Goal: Navigation & Orientation: Find specific page/section

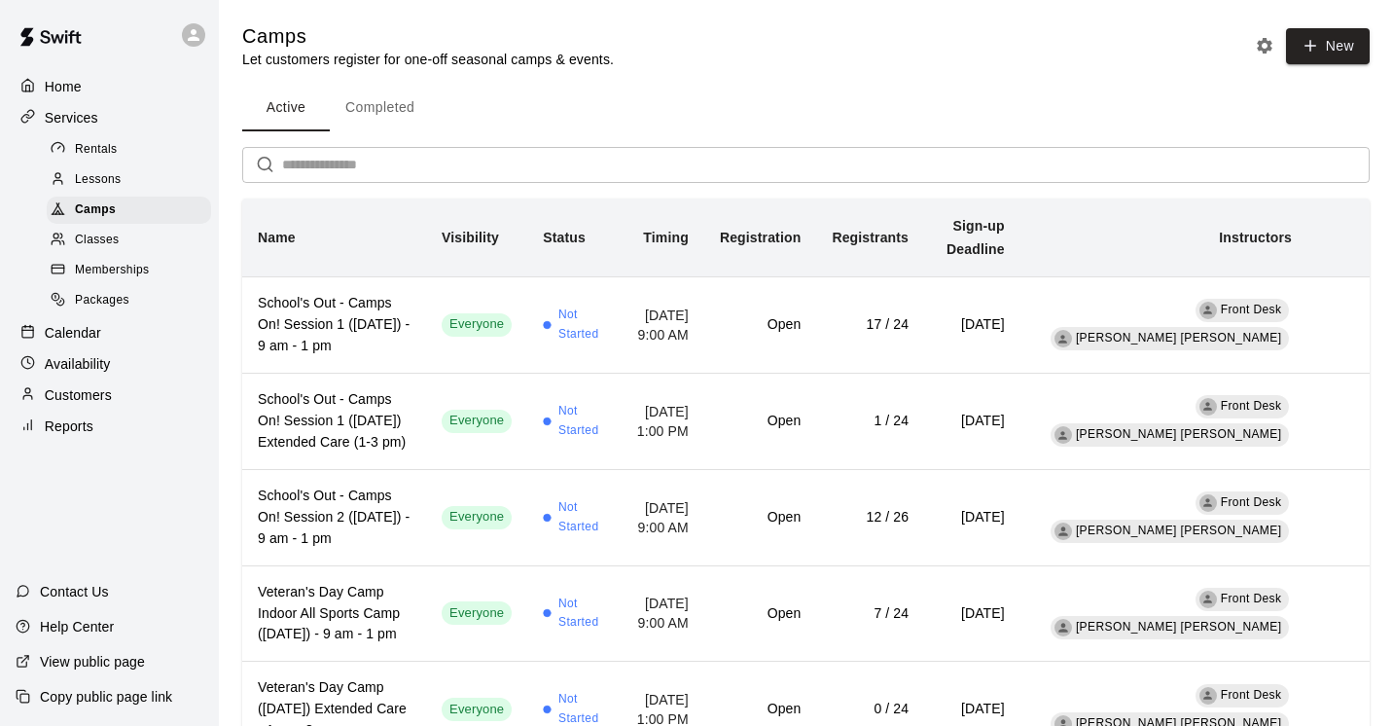
click at [87, 333] on p "Calendar" at bounding box center [73, 332] width 56 height 19
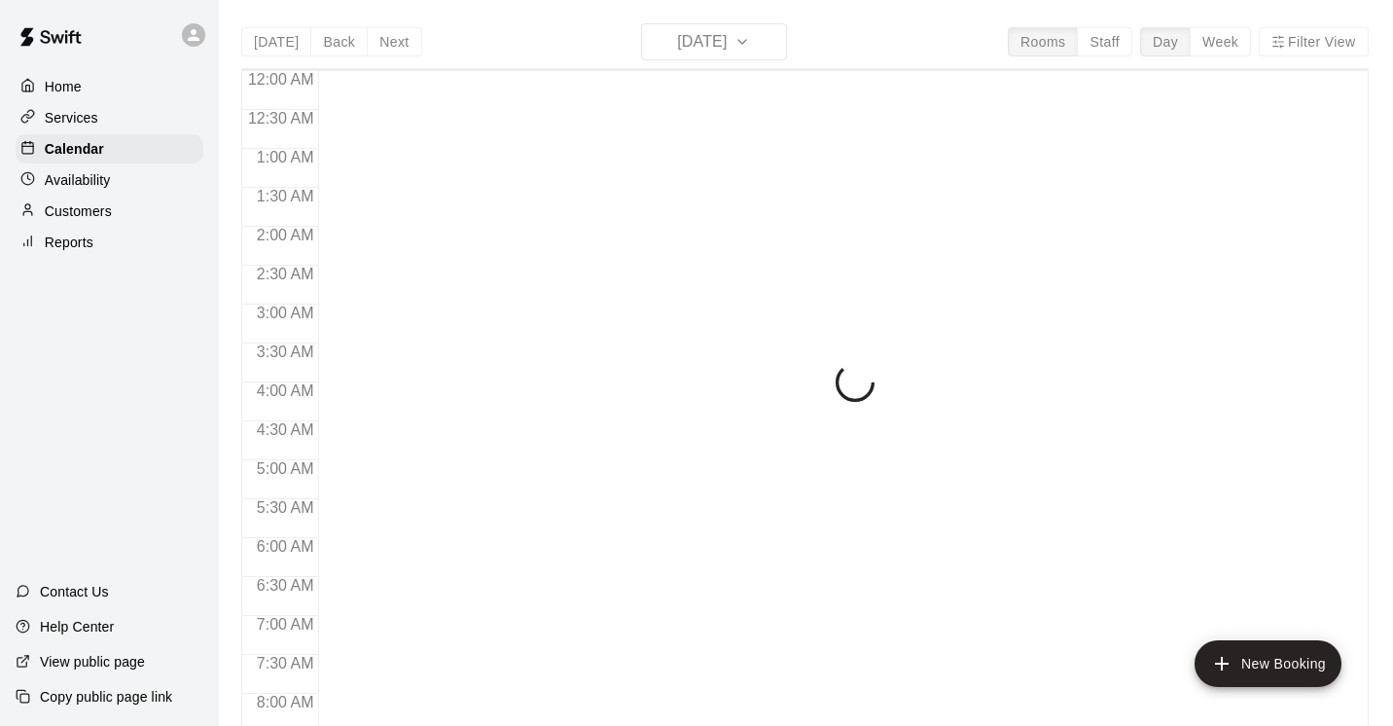
scroll to position [909, 0]
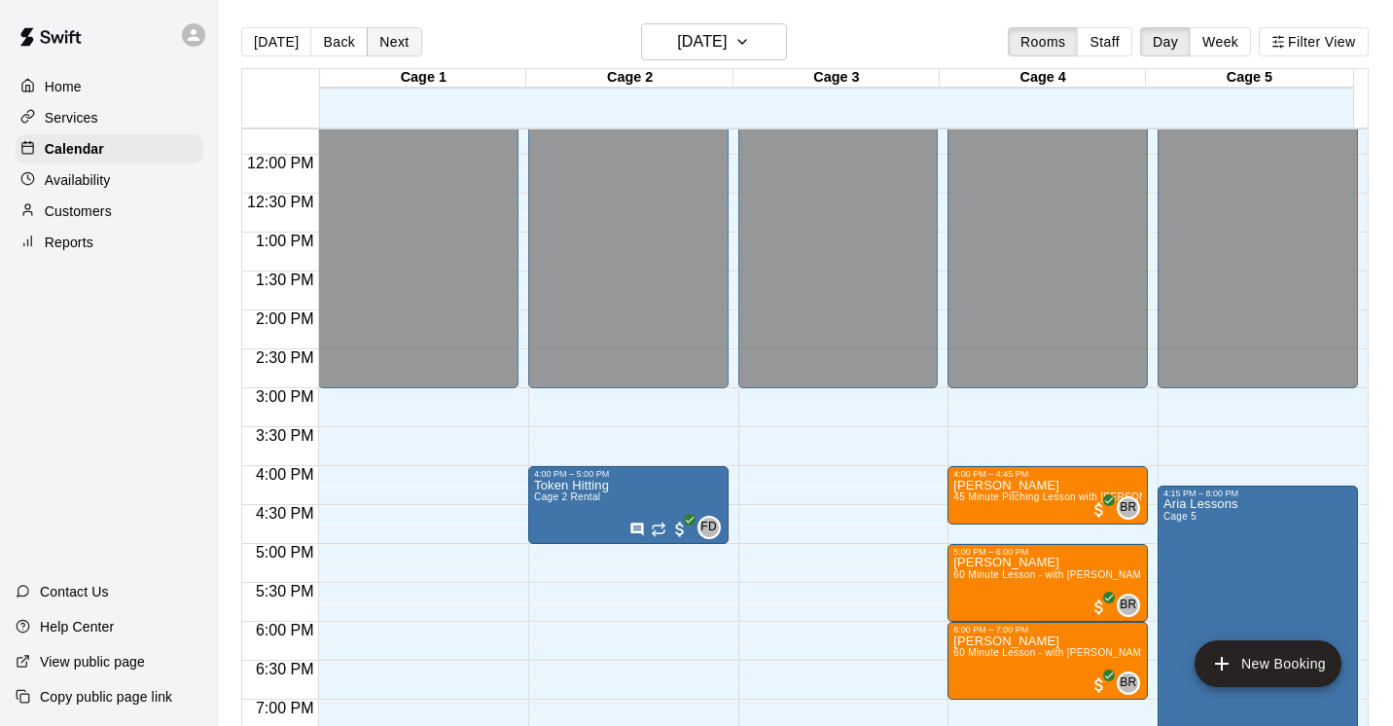
click at [385, 45] on button "Next" at bounding box center [394, 41] width 54 height 29
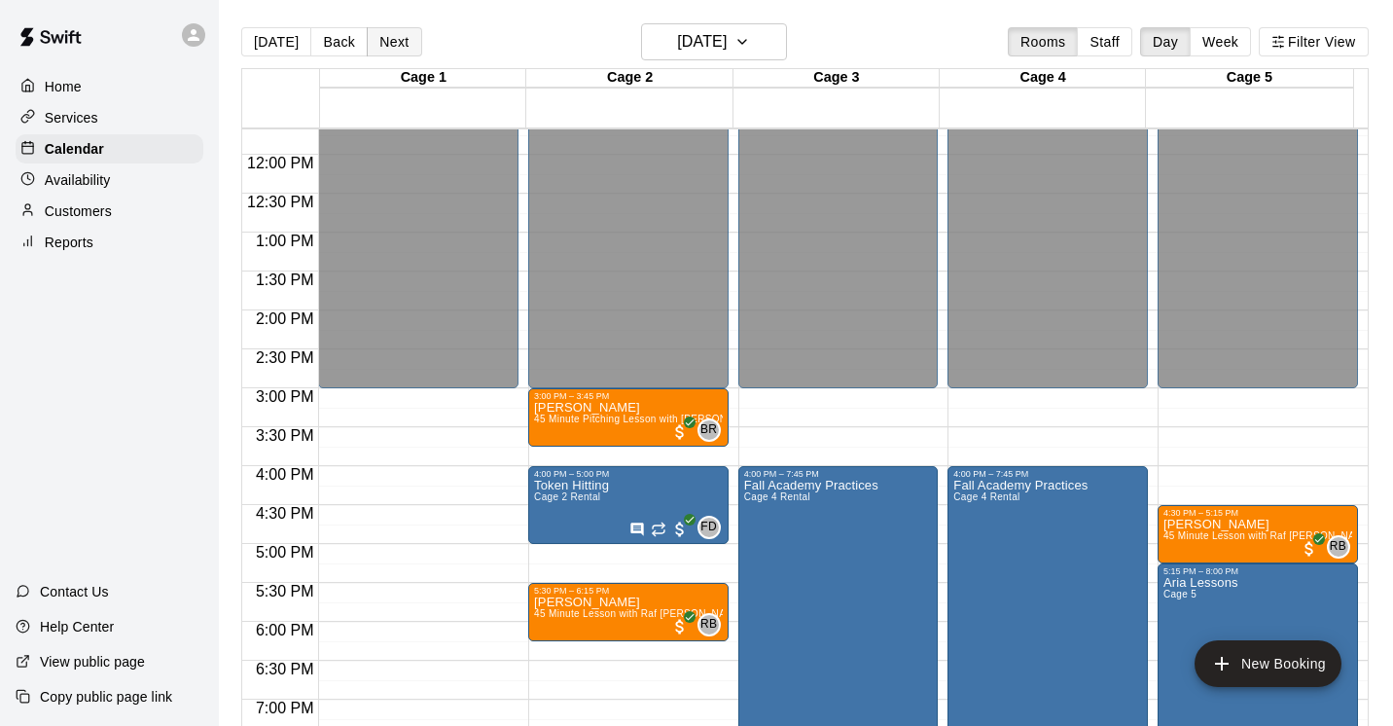
click at [385, 45] on button "Next" at bounding box center [394, 41] width 54 height 29
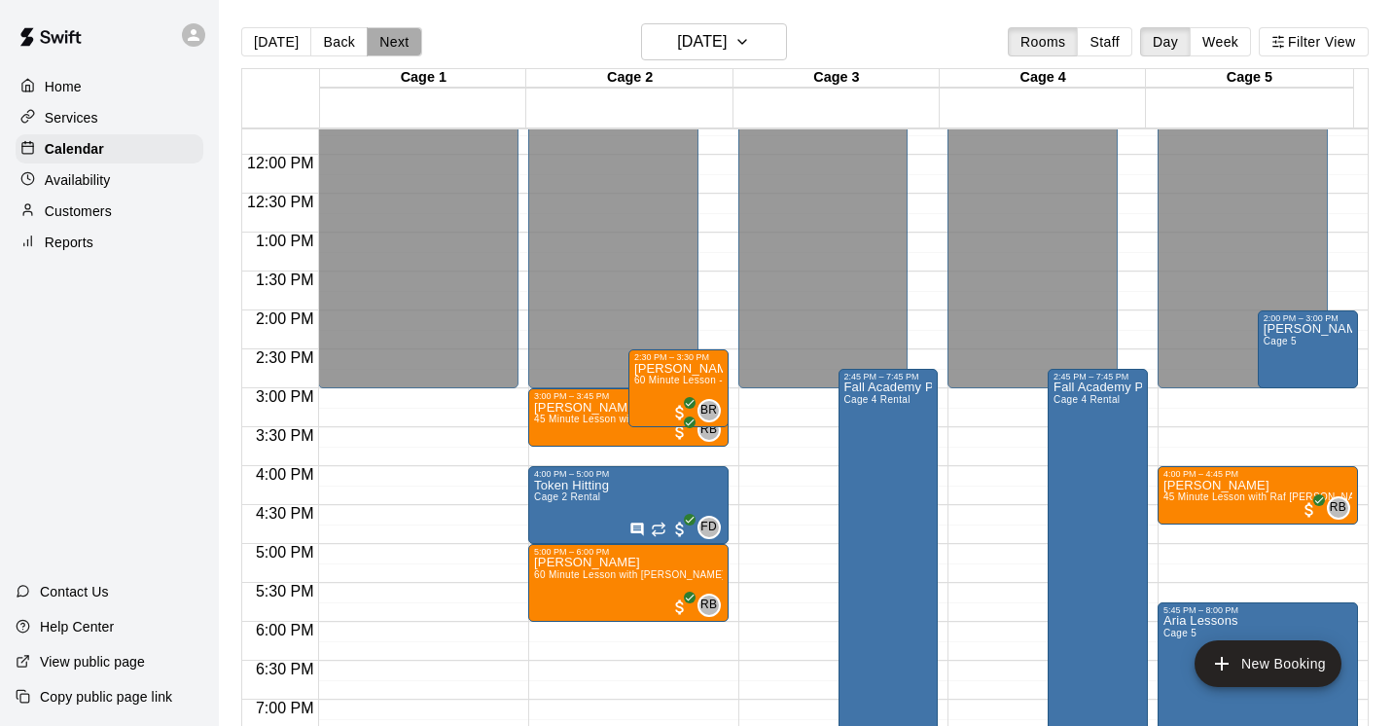
click at [384, 43] on button "Next" at bounding box center [394, 41] width 54 height 29
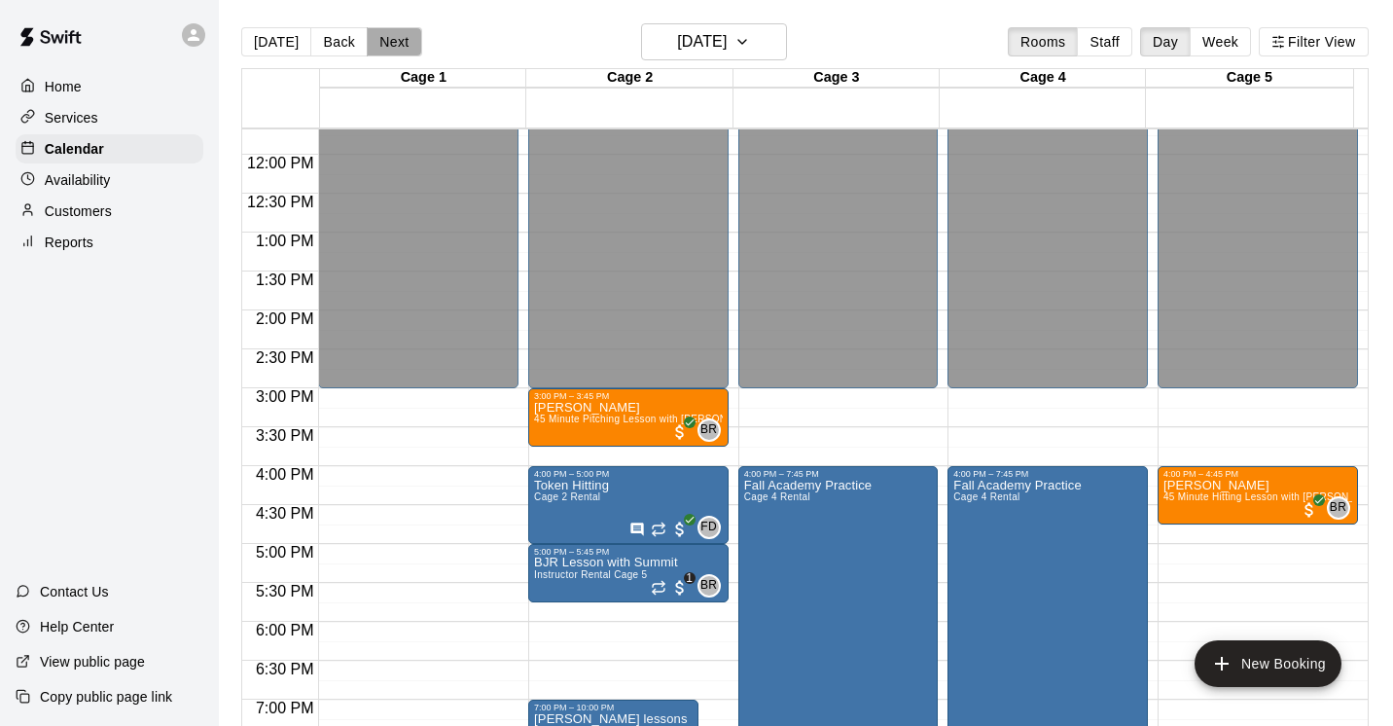
click at [384, 43] on button "Next" at bounding box center [394, 41] width 54 height 29
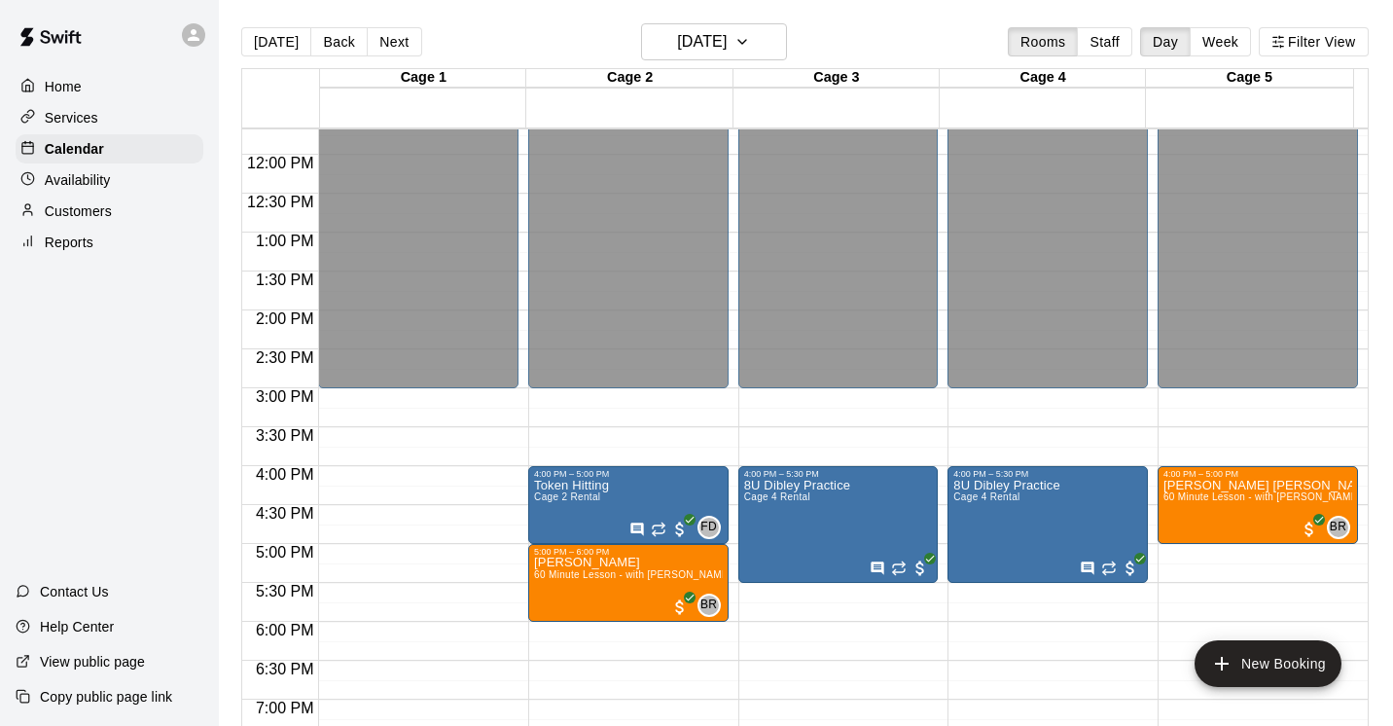
click at [84, 112] on p "Services" at bounding box center [72, 117] width 54 height 19
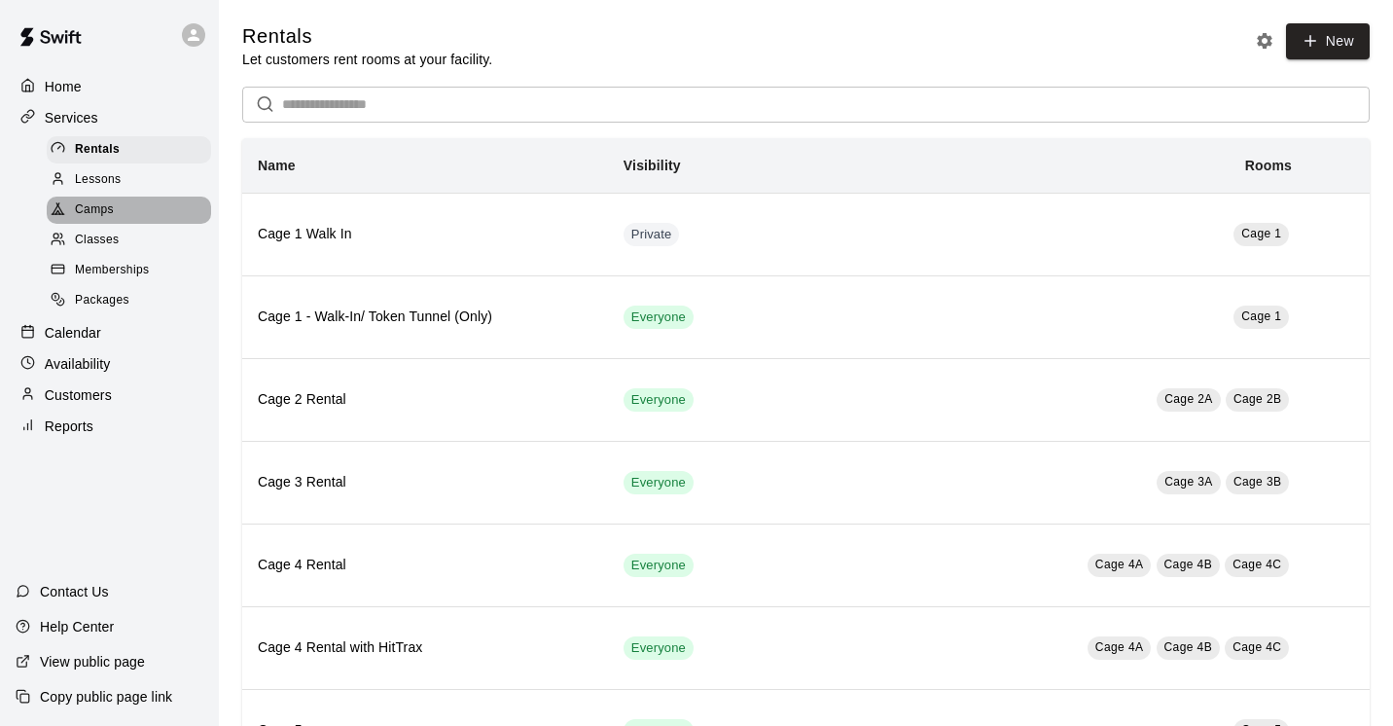
click at [99, 212] on span "Camps" at bounding box center [94, 209] width 39 height 19
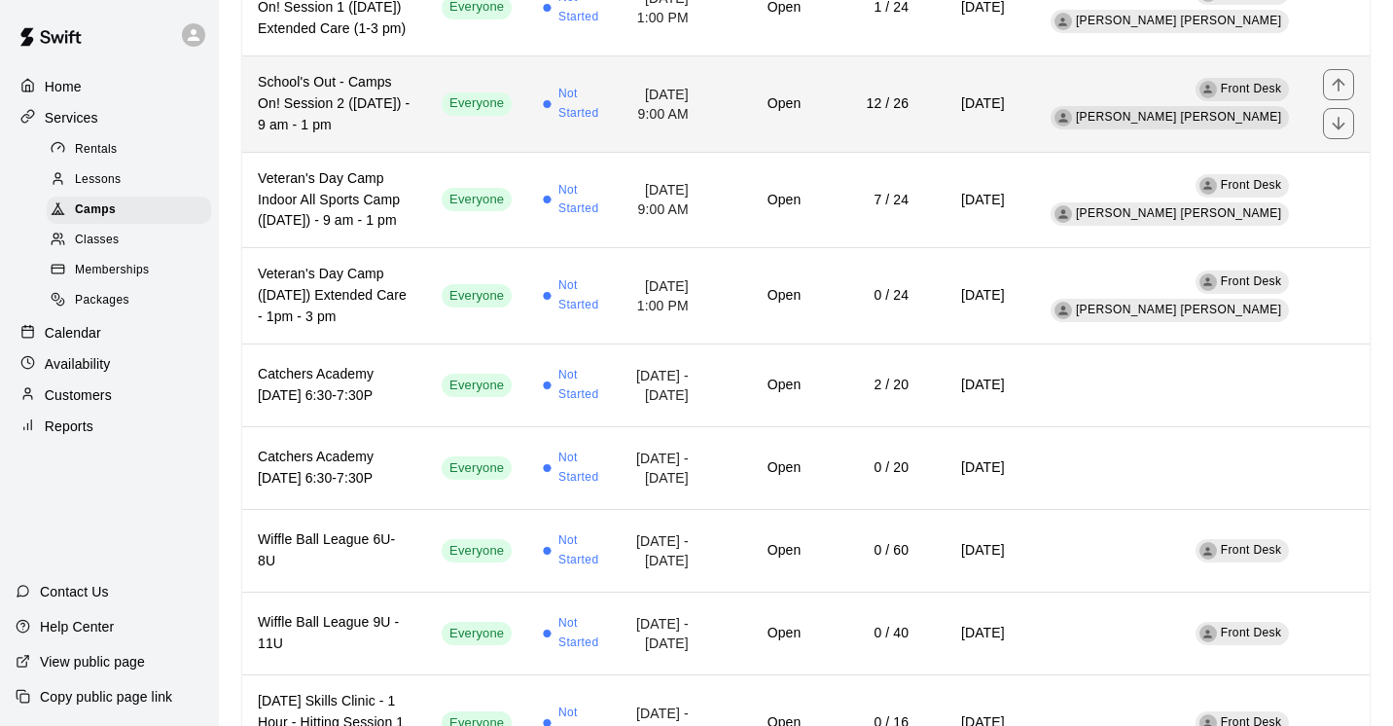
scroll to position [482, 0]
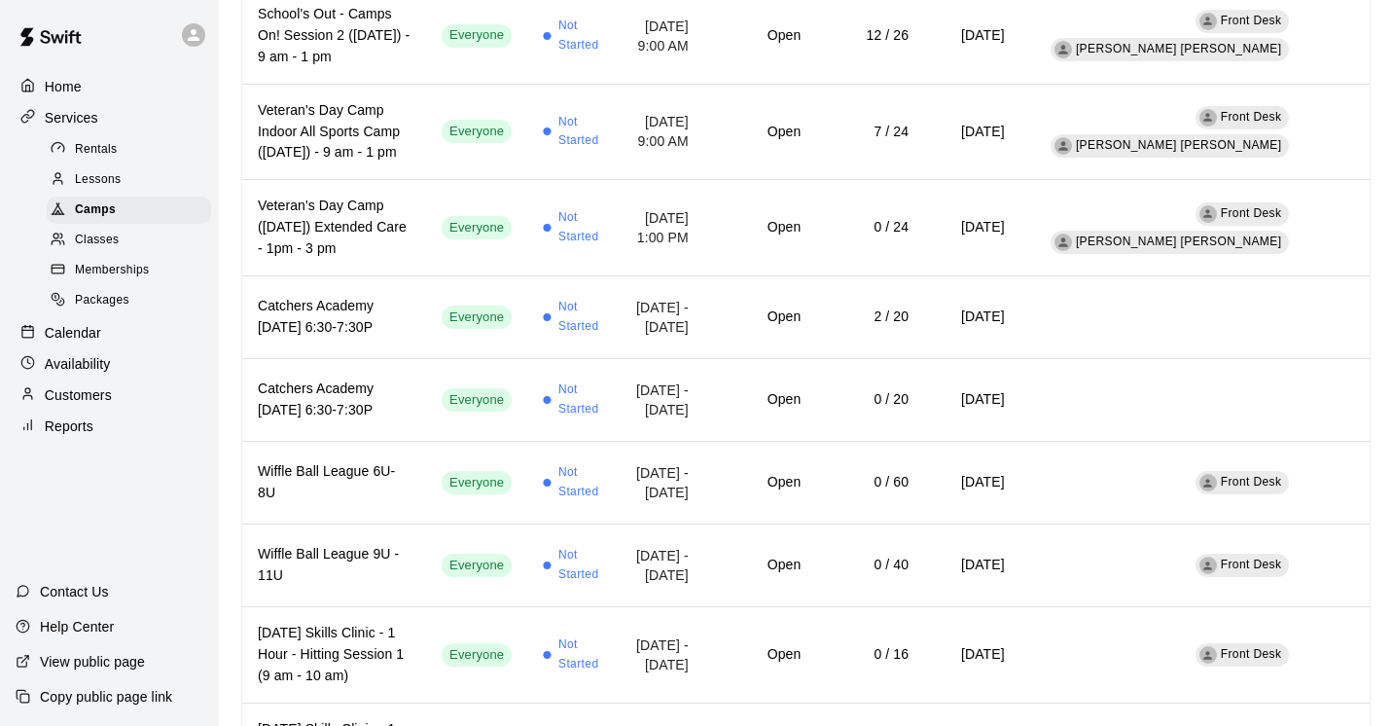
click at [94, 343] on div "Calendar" at bounding box center [110, 332] width 188 height 29
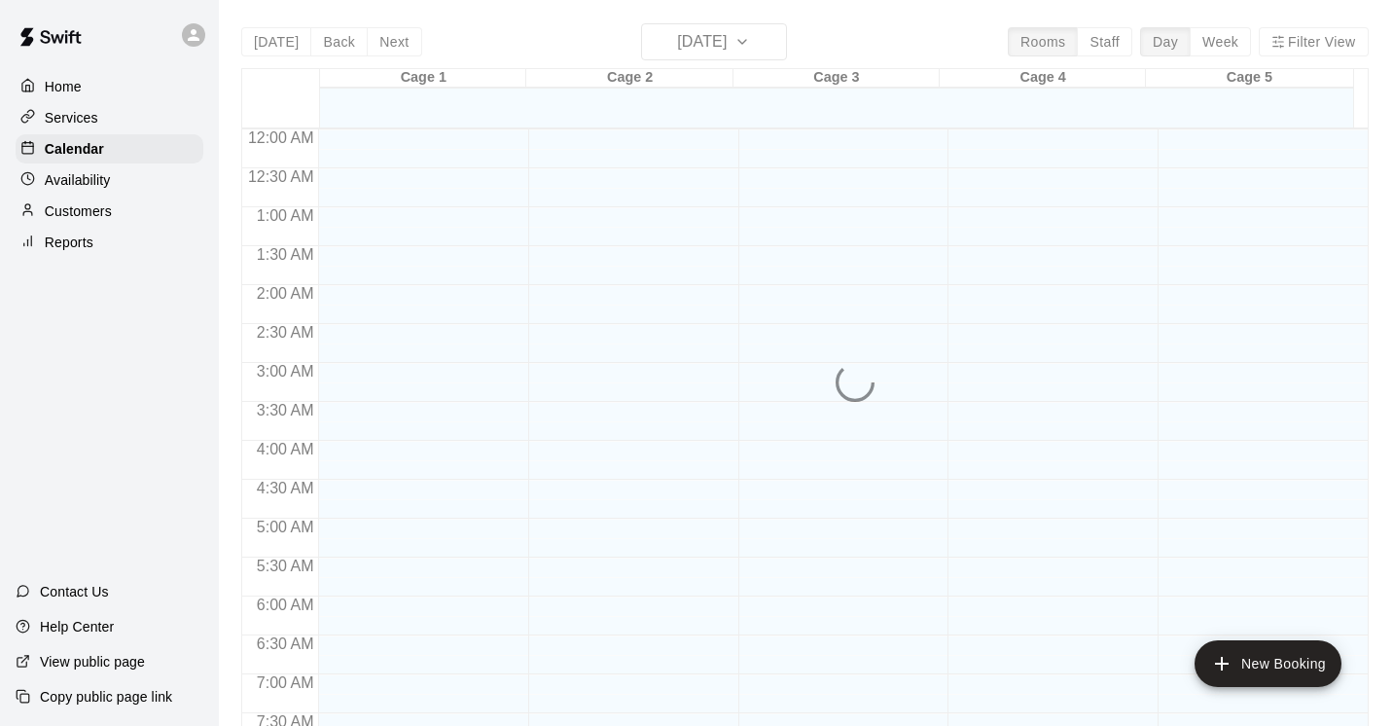
scroll to position [933, 0]
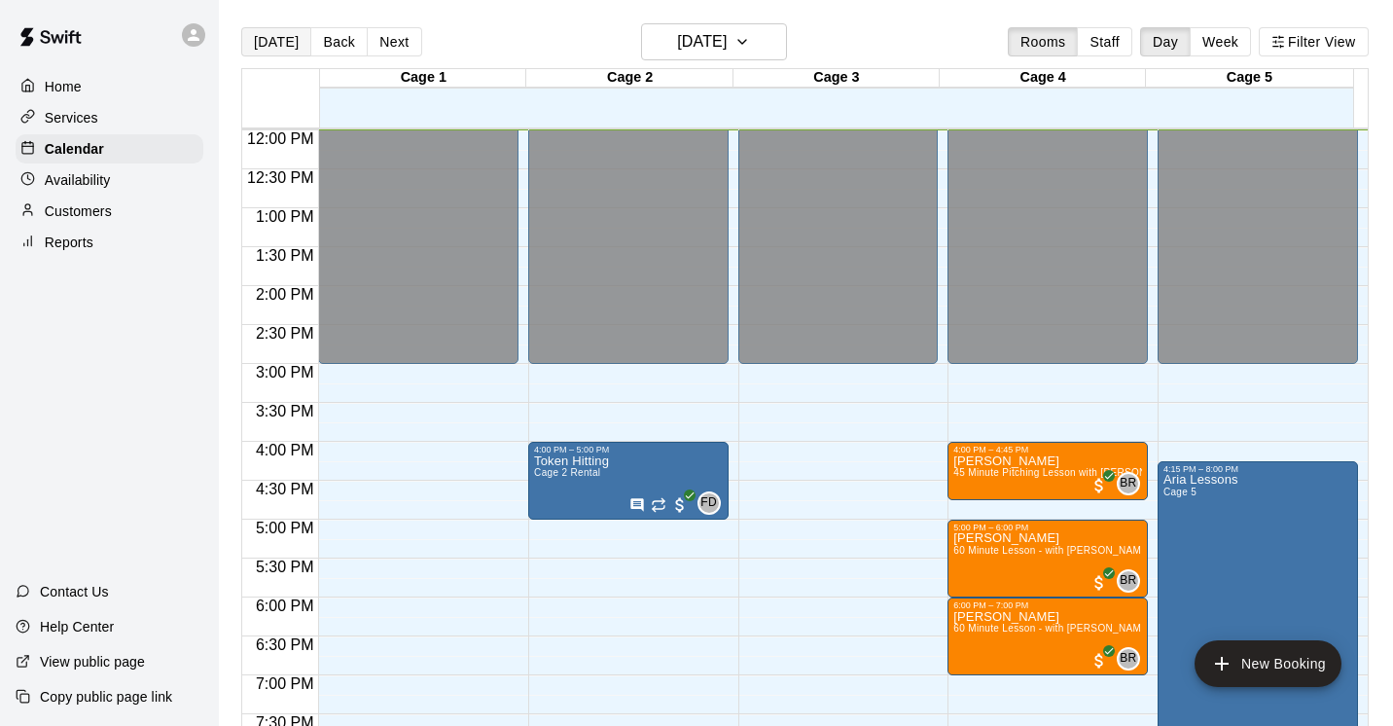
click at [276, 44] on button "[DATE]" at bounding box center [276, 41] width 70 height 29
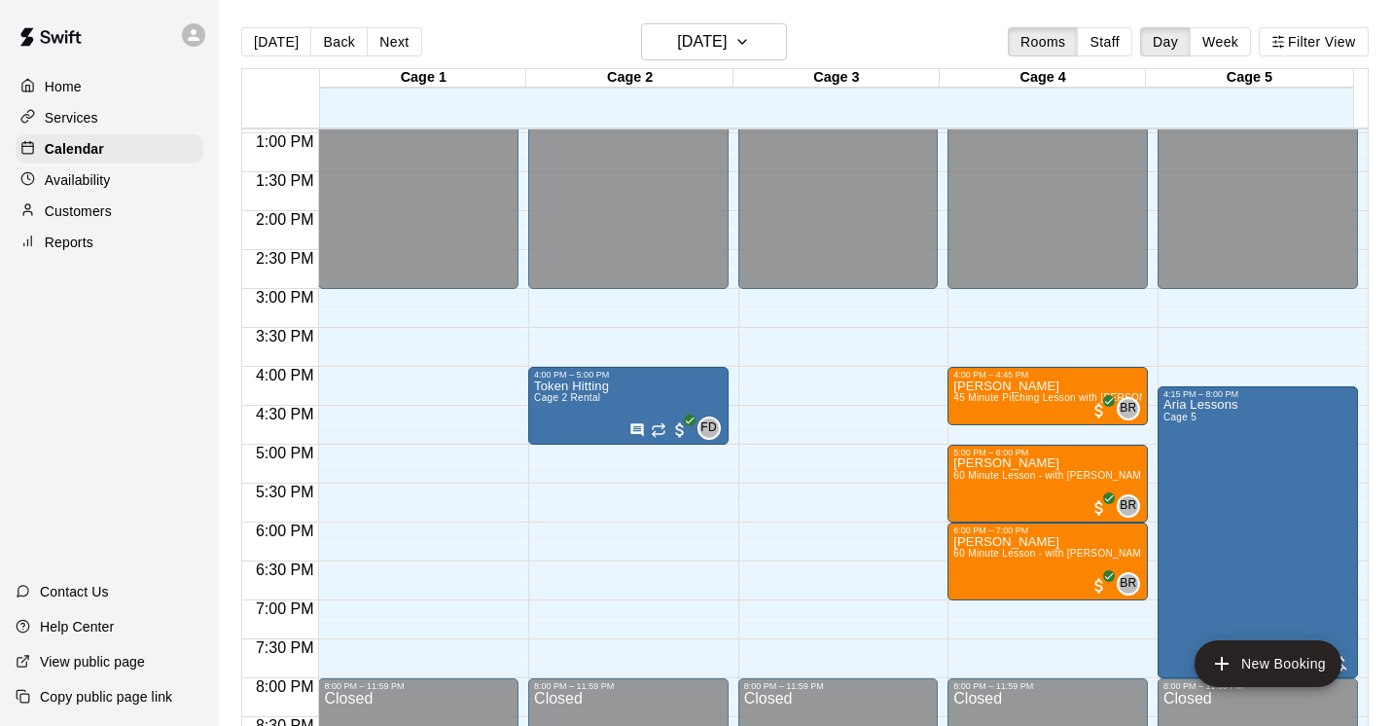
scroll to position [1020, 0]
